Goal: Task Accomplishment & Management: Complete application form

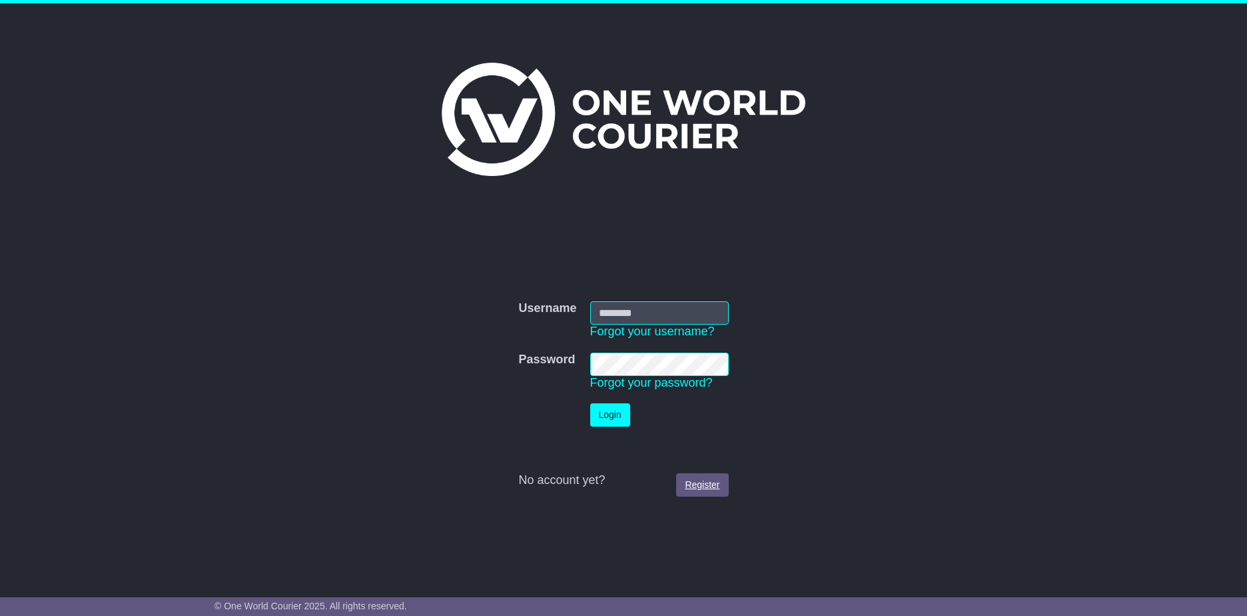
type input "**********"
click at [704, 482] on link "Register" at bounding box center [702, 484] width 52 height 23
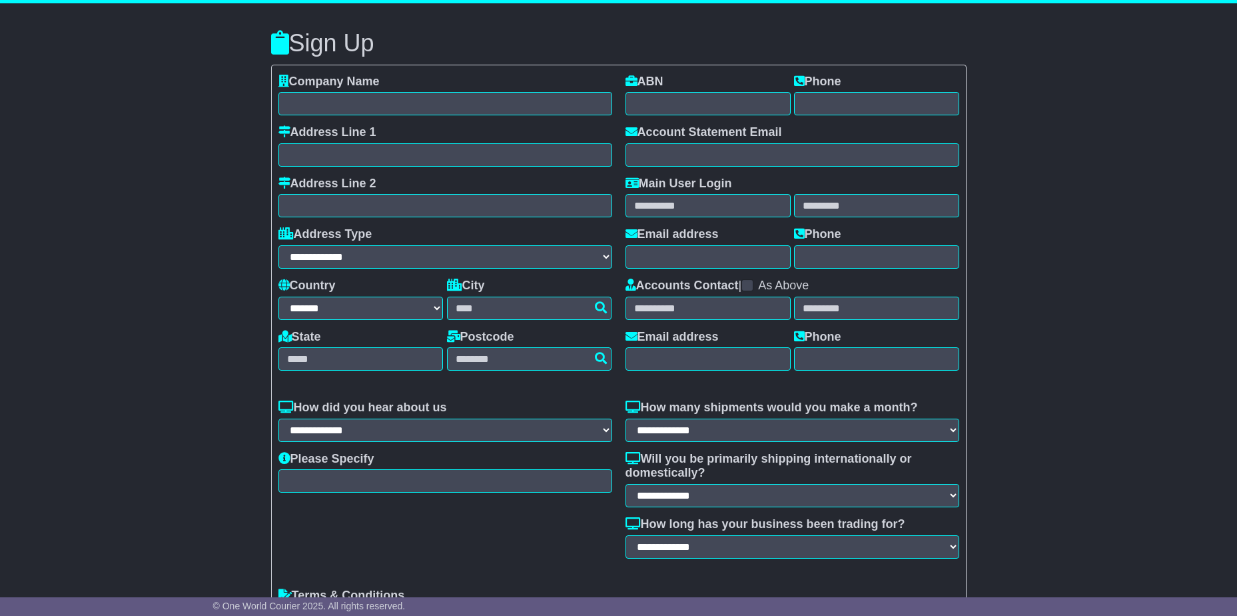
select select "**"
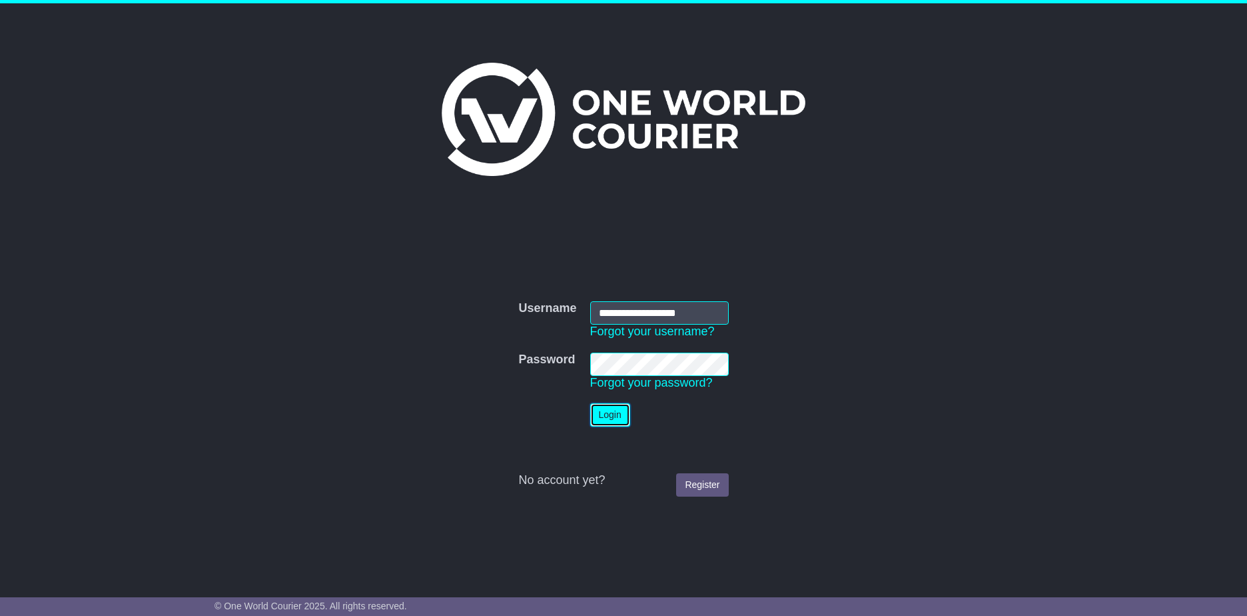
click at [610, 412] on button "Login" at bounding box center [610, 414] width 40 height 23
